Goal: Transaction & Acquisition: Subscribe to service/newsletter

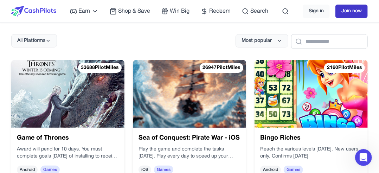
click at [355, 12] on link "Join now" at bounding box center [352, 11] width 32 height 13
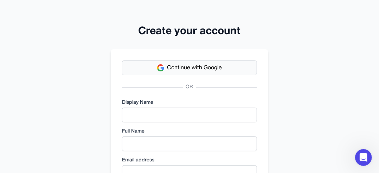
click at [232, 70] on button "Continue with Google" at bounding box center [189, 68] width 135 height 15
